Goal: Transaction & Acquisition: Purchase product/service

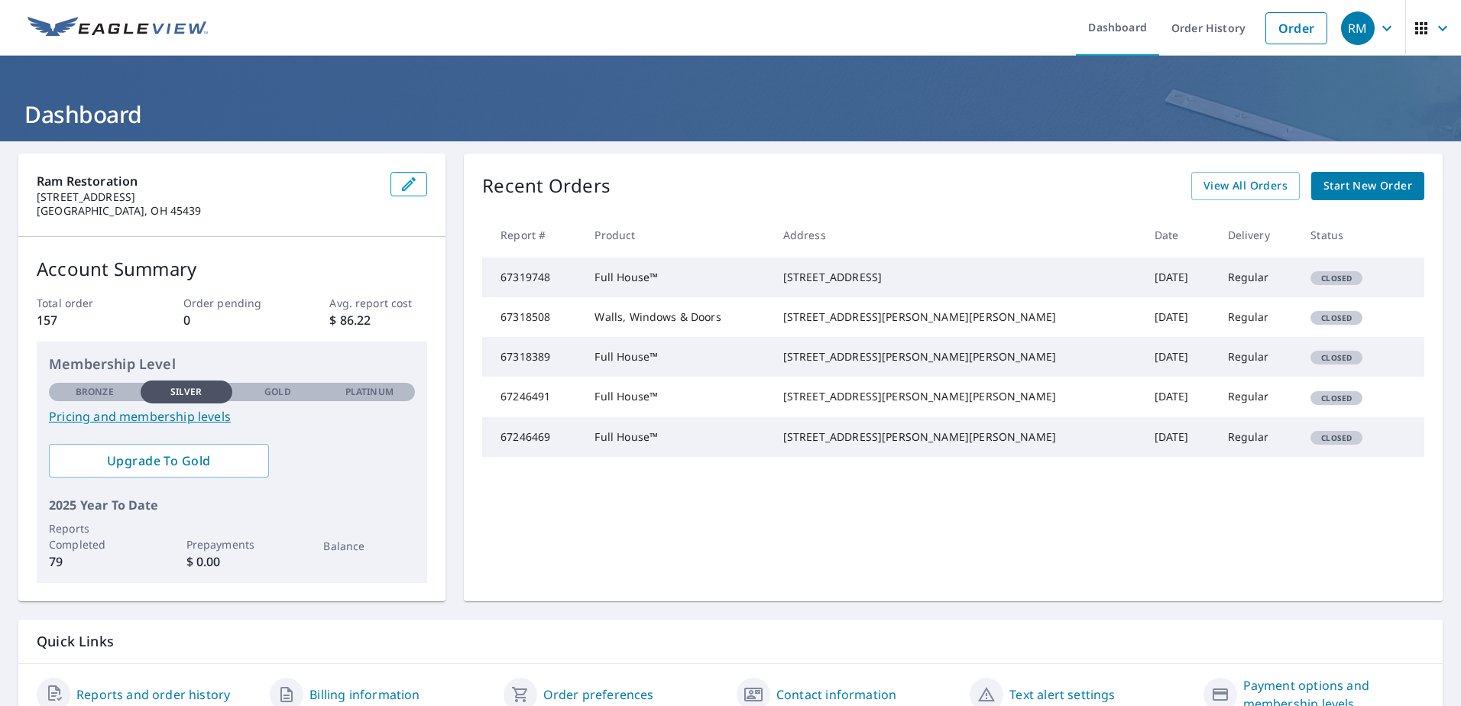
click at [1312, 284] on span "Closed" at bounding box center [1336, 278] width 49 height 11
drag, startPoint x: 942, startPoint y: 293, endPoint x: 838, endPoint y: 277, distance: 105.2
click at [838, 277] on td "228 Vine Rd Medway, OH 45341" at bounding box center [956, 278] width 371 height 40
drag, startPoint x: 838, startPoint y: 277, endPoint x: 852, endPoint y: 277, distance: 14.5
copy div "228 Vine Rd Medway, OH 45341"
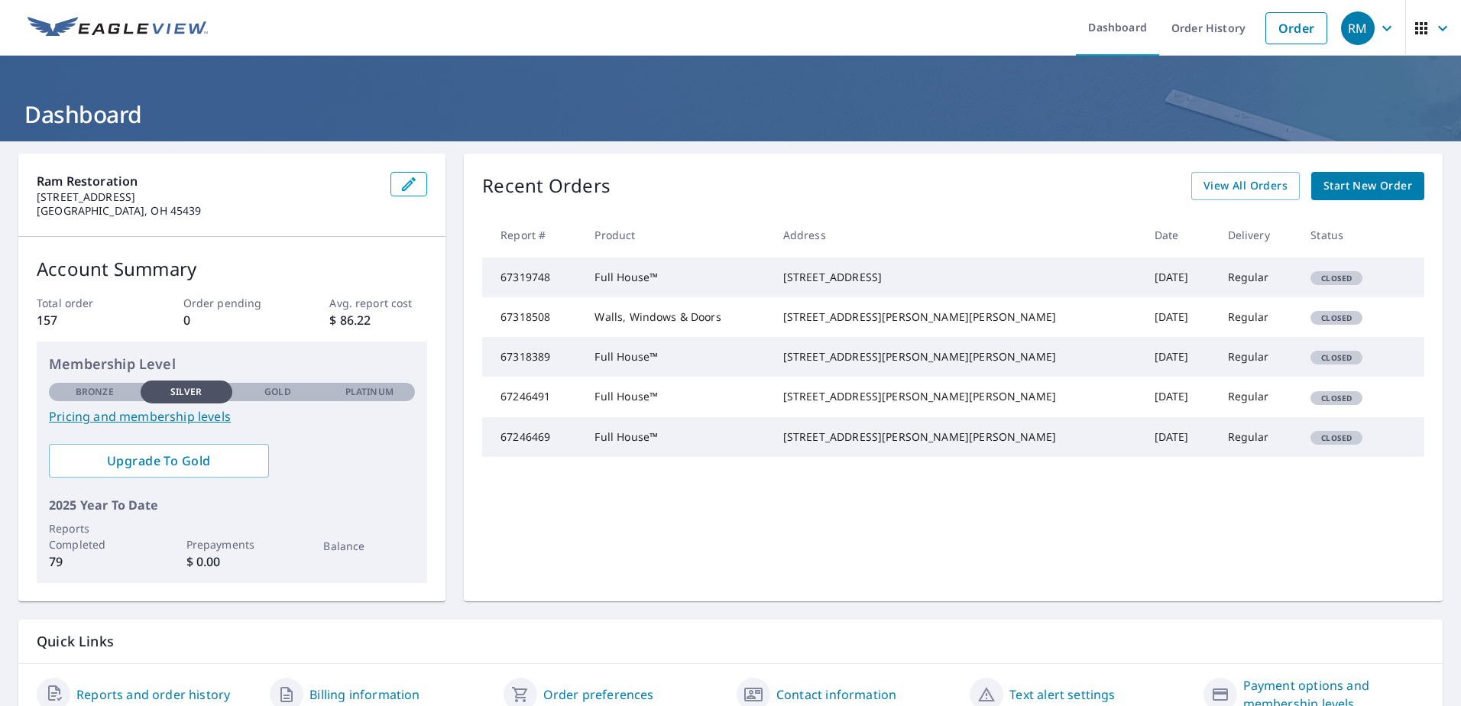
click at [1349, 186] on span "Start New Order" at bounding box center [1368, 186] width 89 height 19
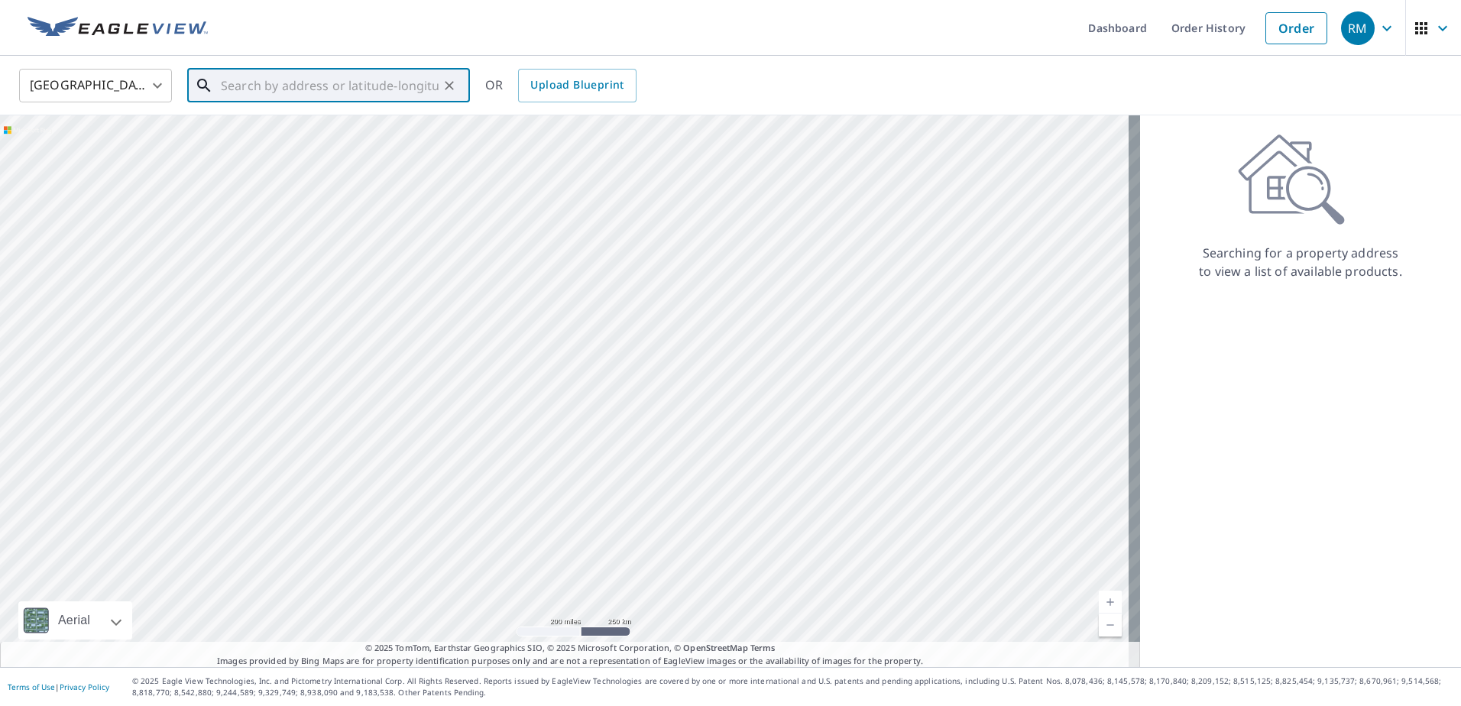
click at [330, 82] on input "text" at bounding box center [330, 85] width 218 height 43
paste input "228 Vine Rd Medway, OH 45341"
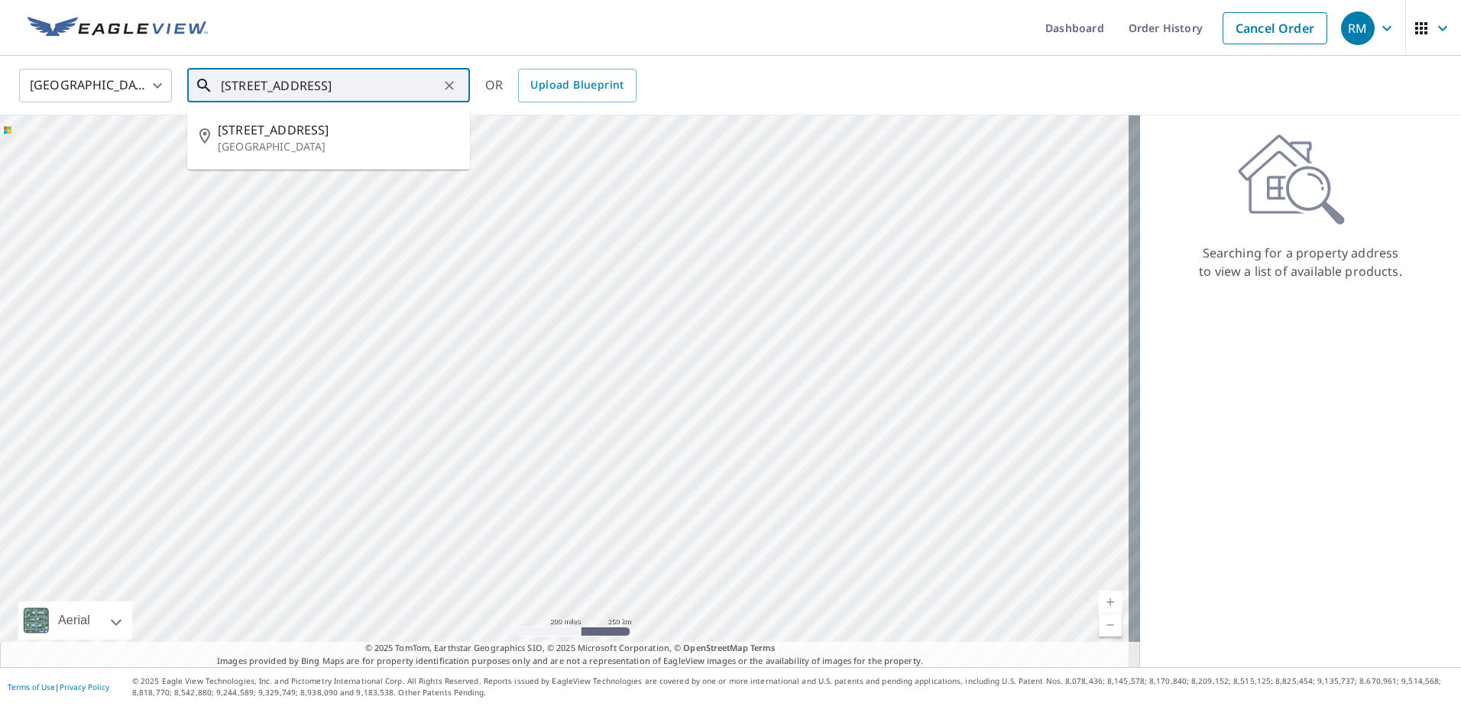
type input "228 Vine Rd Medway, OH 45341"
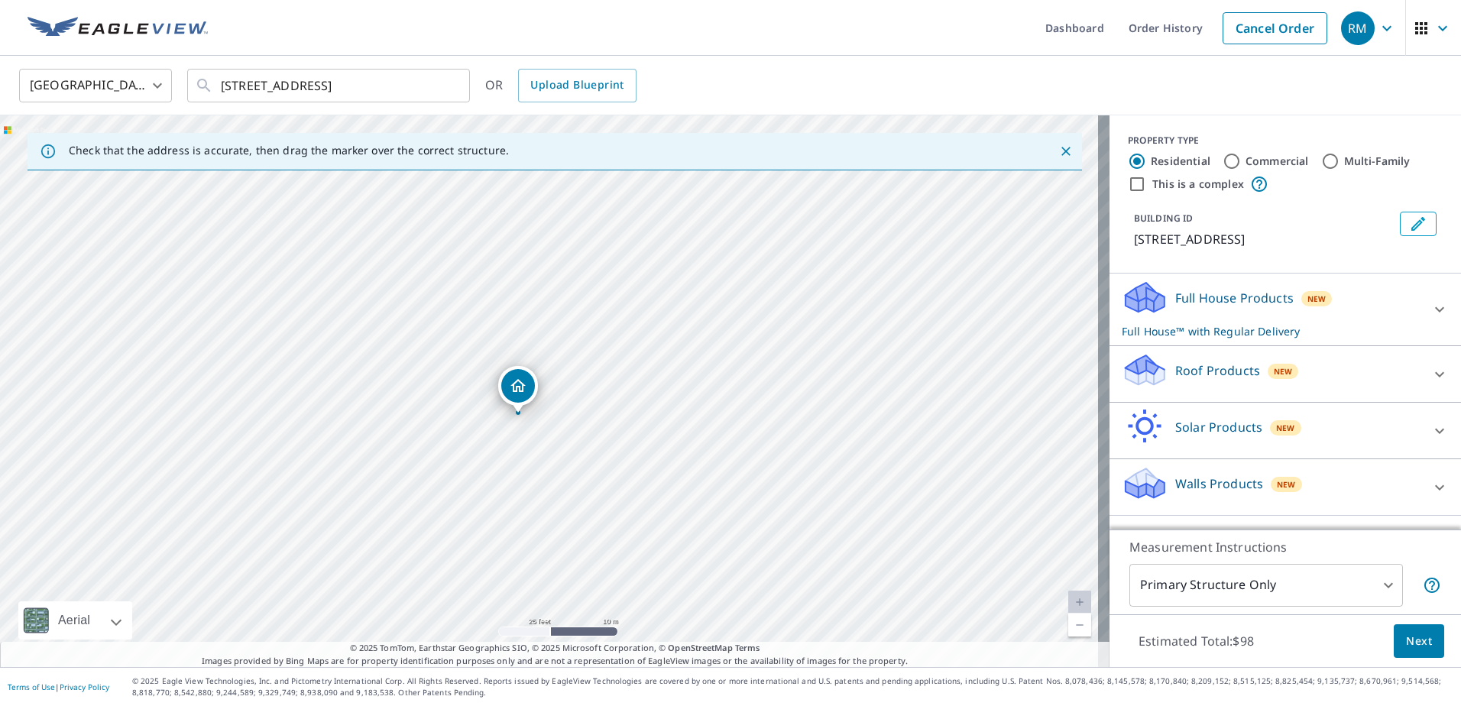
drag, startPoint x: 650, startPoint y: 413, endPoint x: 587, endPoint y: 432, distance: 66.0
click at [587, 432] on div "228 Vine Rd Medway, OH 45341" at bounding box center [555, 391] width 1110 height 552
click at [1233, 299] on p "Full House Products" at bounding box center [1234, 298] width 118 height 18
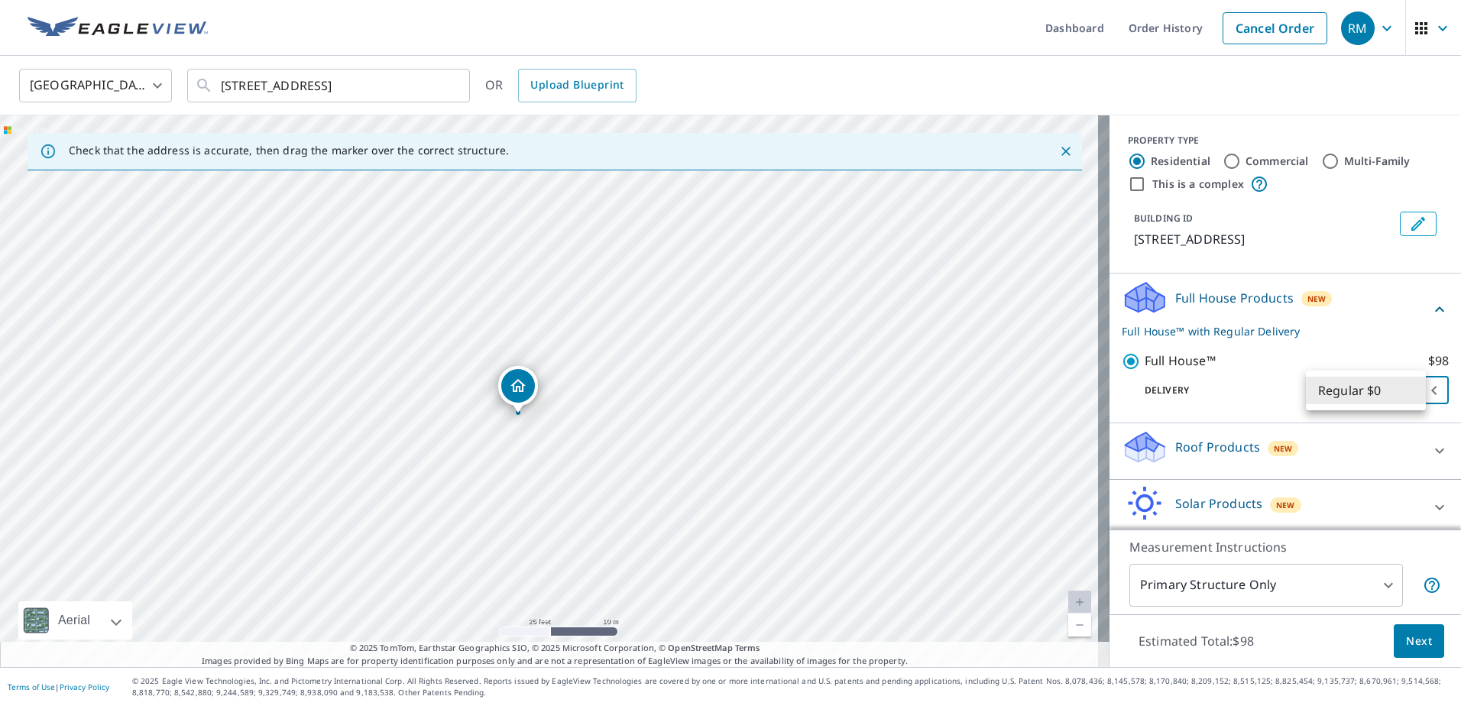
click at [1376, 385] on body "RM RM Dashboard Order History Cancel Order RM United States US ​ 228 Vine Rd Me…" at bounding box center [730, 353] width 1461 height 706
click at [1376, 385] on li "Regular $0" at bounding box center [1366, 391] width 120 height 28
click at [1406, 644] on span "Next" at bounding box center [1419, 641] width 26 height 19
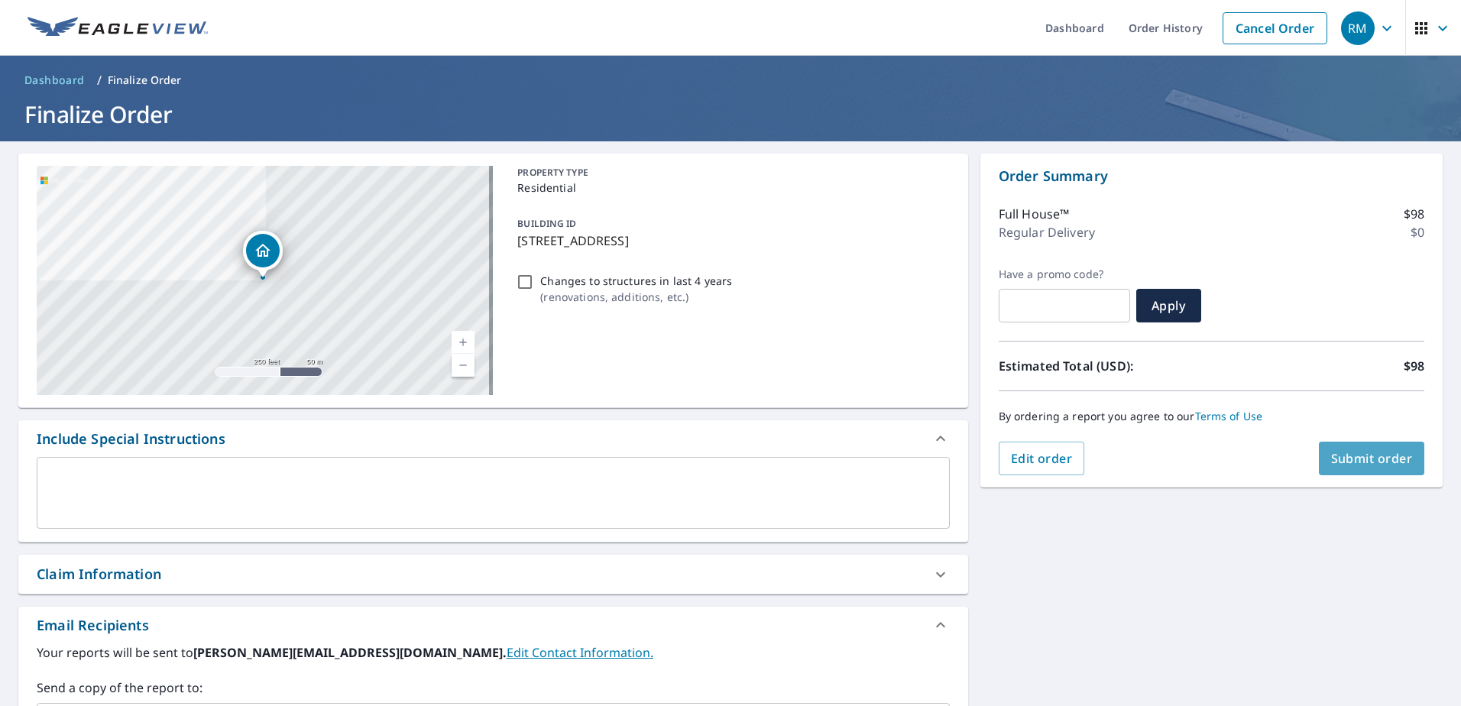
click at [1366, 462] on span "Submit order" at bounding box center [1372, 458] width 82 height 17
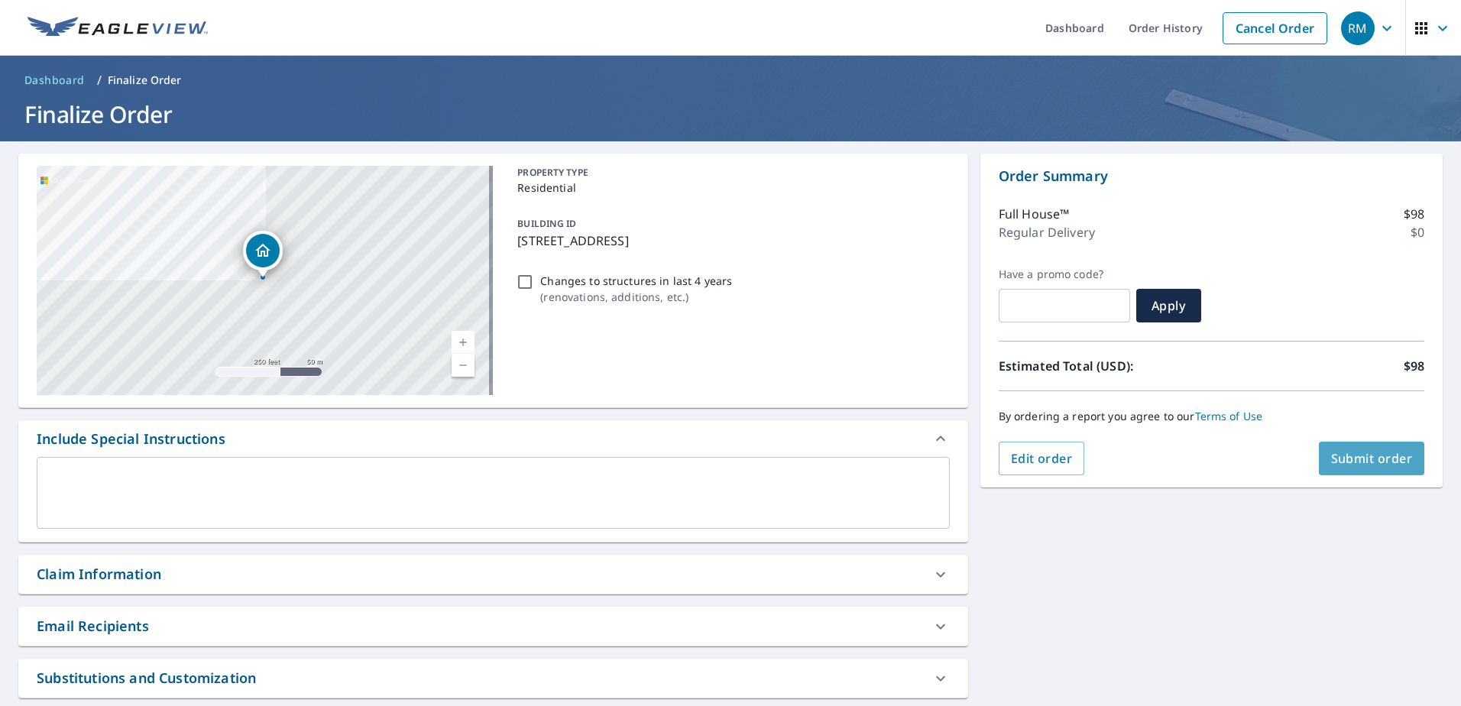
click at [1362, 459] on span "Submit order" at bounding box center [1372, 458] width 82 height 17
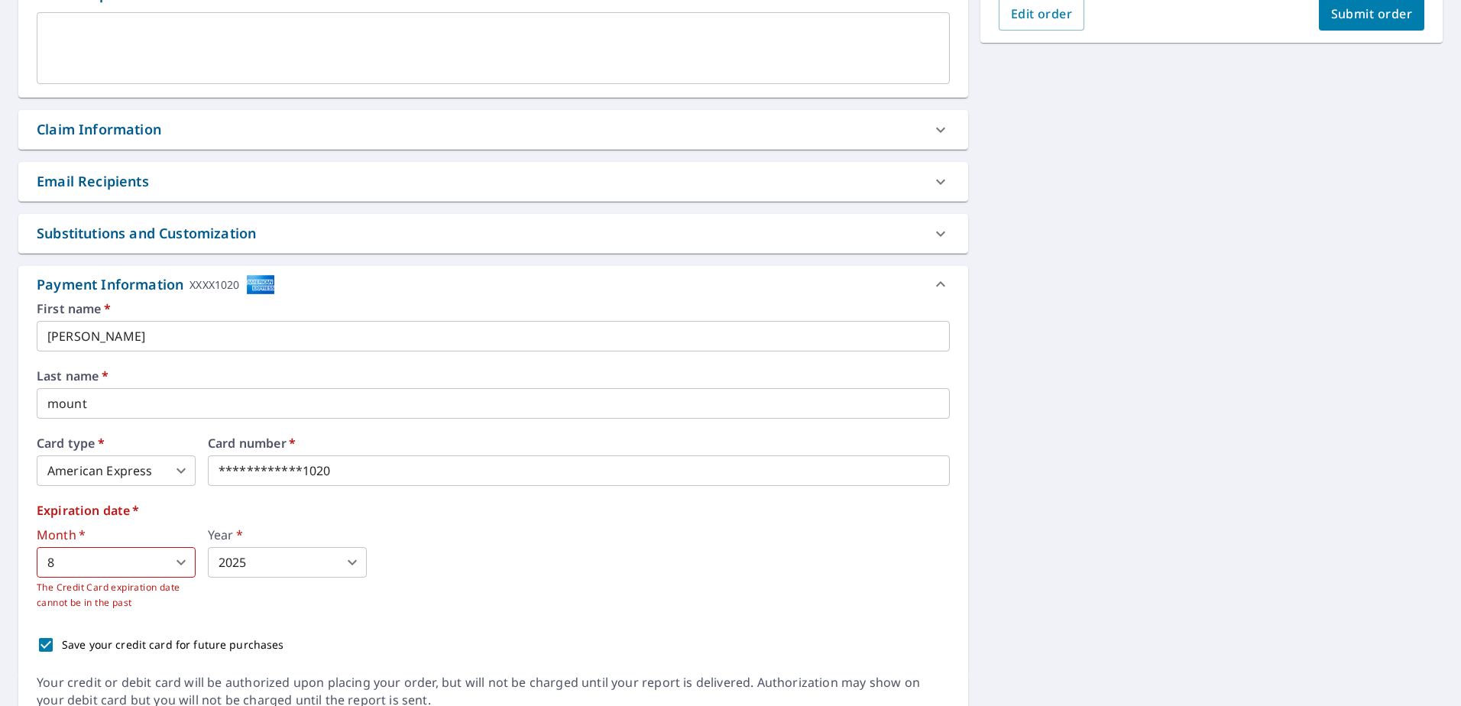
scroll to position [459, 0]
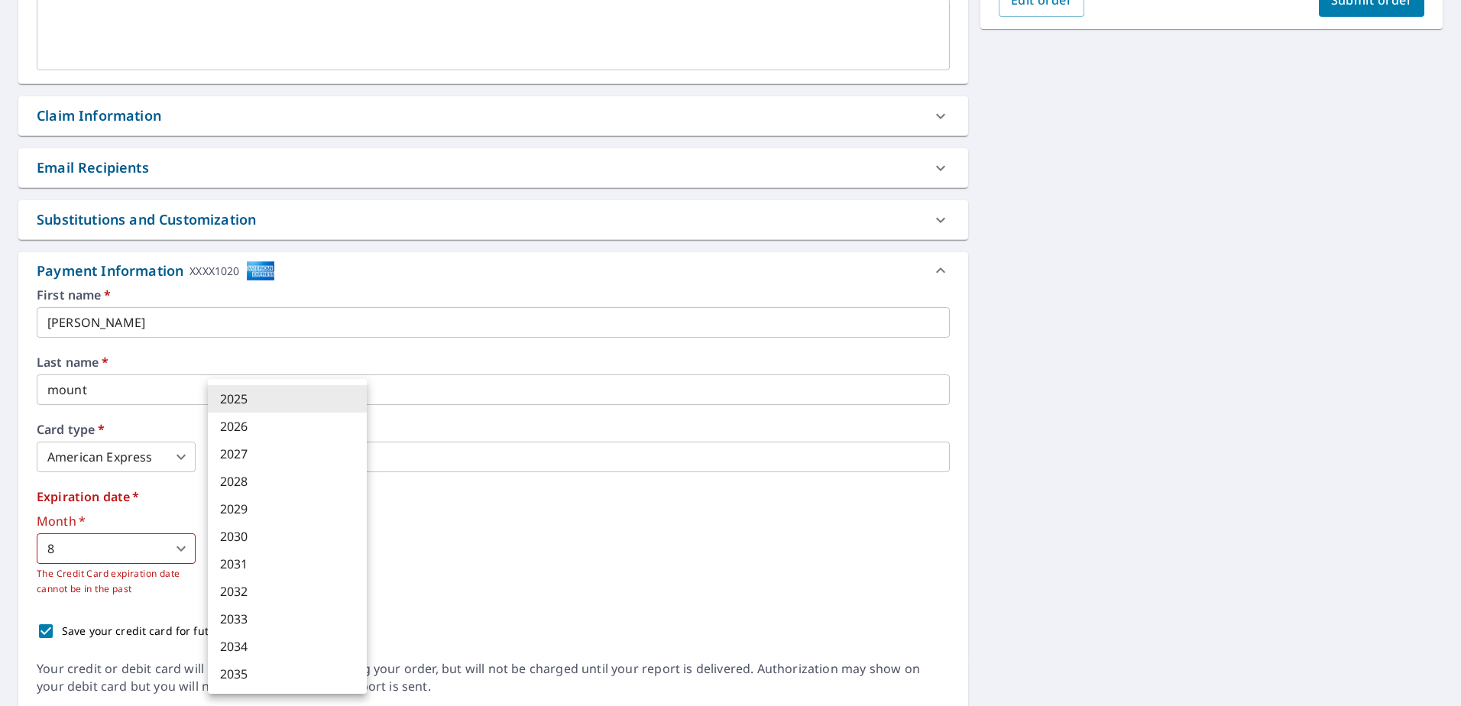
click at [352, 551] on body "RM RM Dashboard Order History Cancel Order RM Dashboard / Finalize Order Finali…" at bounding box center [730, 353] width 1461 height 706
click at [272, 481] on li "2028" at bounding box center [287, 482] width 159 height 28
checkbox input "true"
type input "2028"
click at [357, 552] on body "RM RM Dashboard Order History Cancel Order RM Dashboard / Finalize Order Finali…" at bounding box center [730, 353] width 1461 height 706
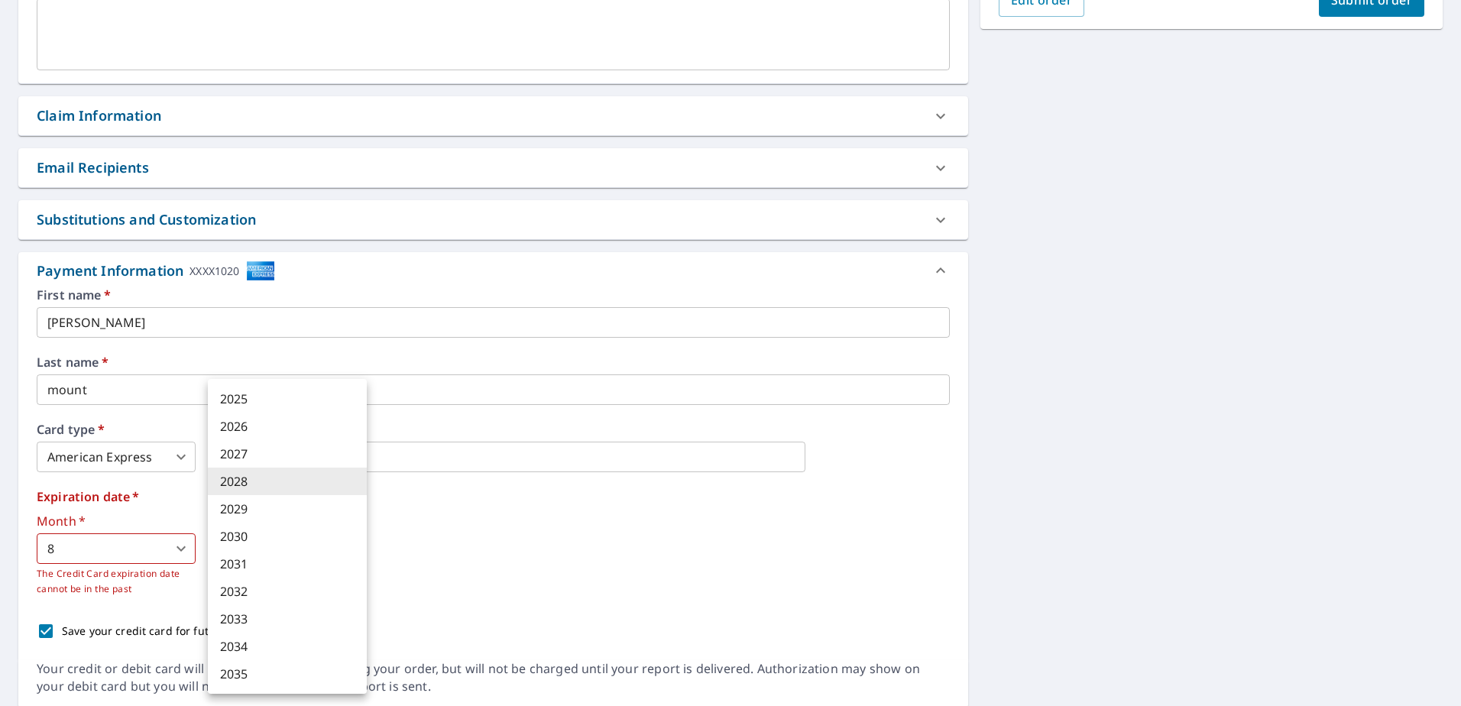
click at [273, 396] on li "2025" at bounding box center [287, 399] width 159 height 28
checkbox input "true"
type input "2025"
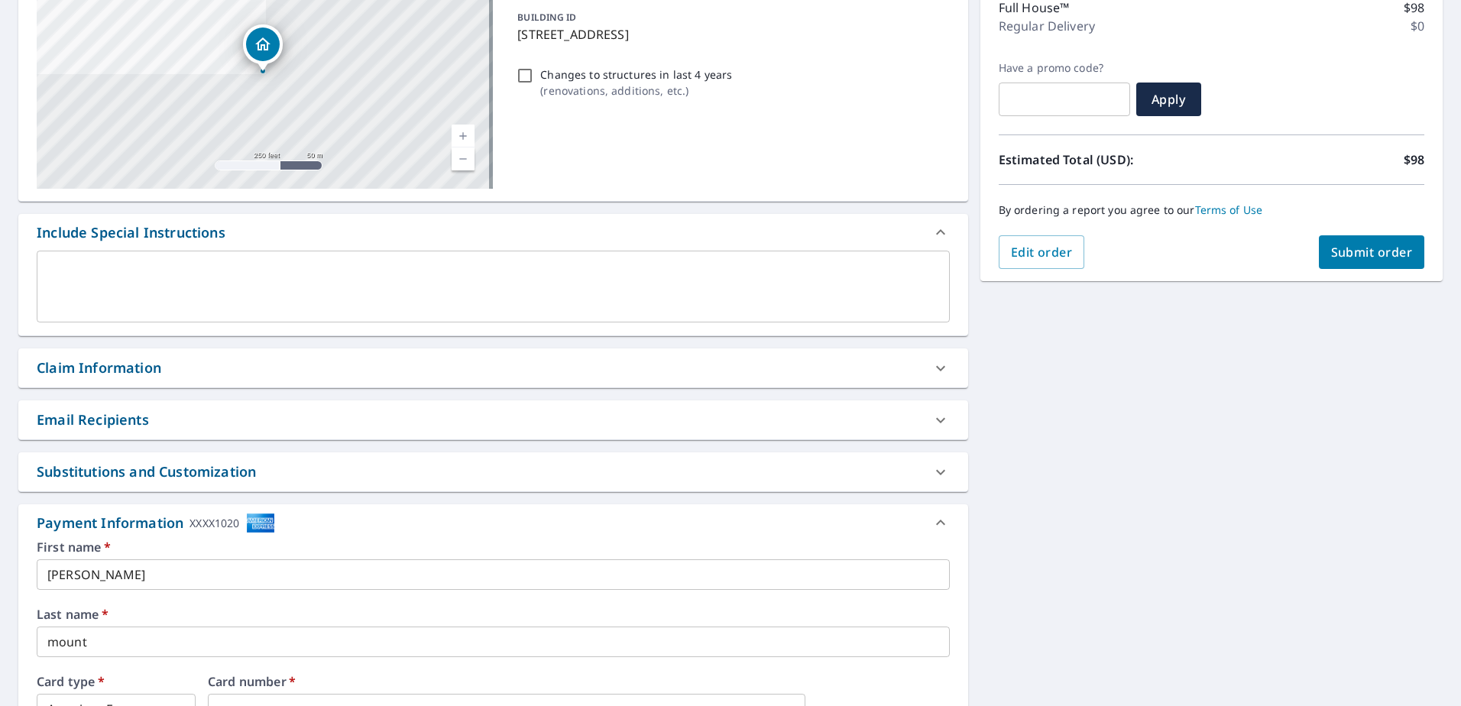
scroll to position [0, 0]
